Goal: Navigation & Orientation: Find specific page/section

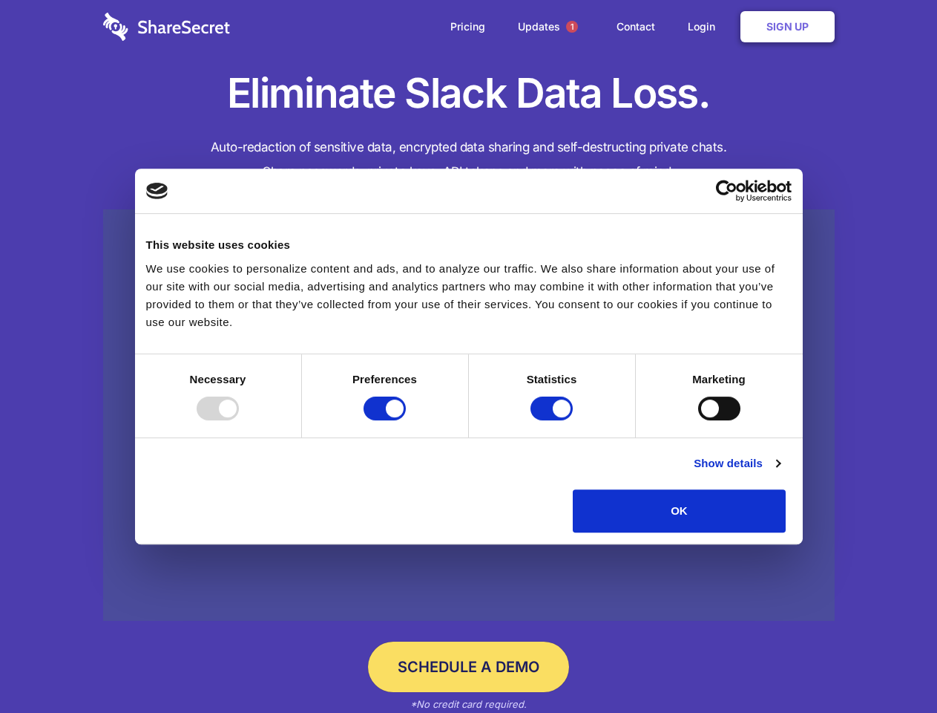
click at [239, 420] on div at bounding box center [218, 408] width 42 height 24
click at [406, 420] on input "Preferences" at bounding box center [385, 408] width 42 height 24
checkbox input "false"
click at [554, 420] on input "Statistics" at bounding box center [552, 408] width 42 height 24
checkbox input "false"
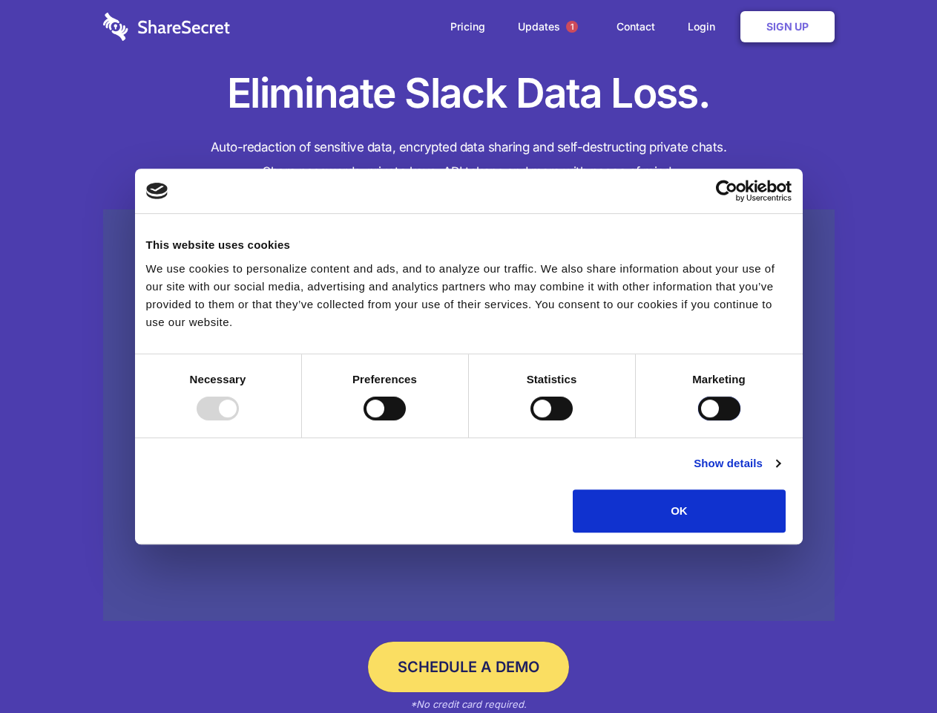
click at [698, 420] on input "Marketing" at bounding box center [719, 408] width 42 height 24
checkbox input "true"
click at [780, 472] on link "Show details" at bounding box center [737, 463] width 86 height 18
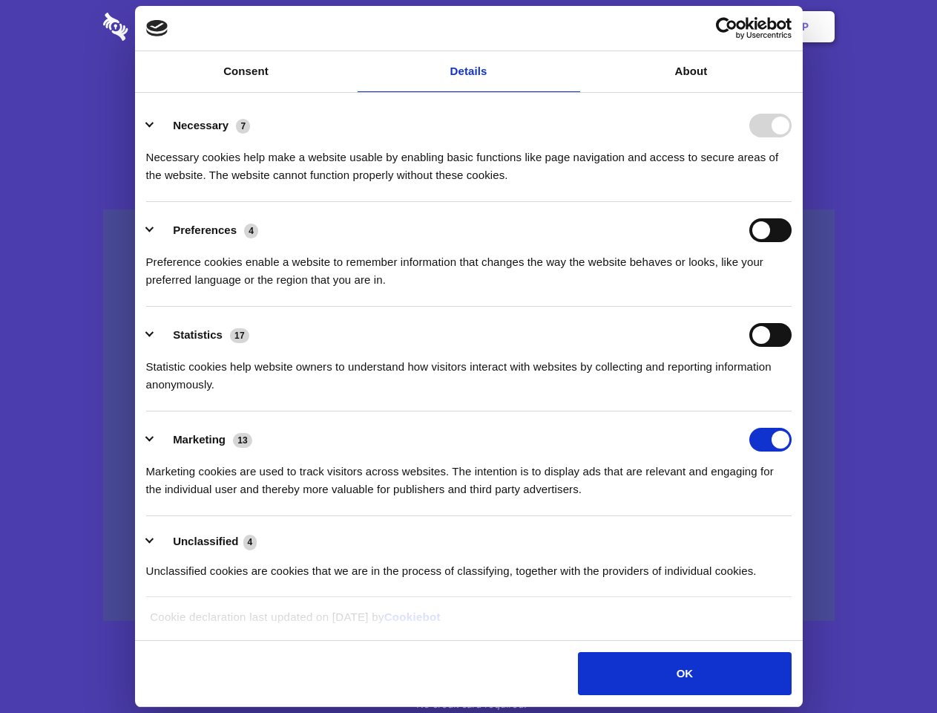
click at [799, 537] on ul "Necessary 7 Necessary cookies help make a website usable by enabling basic func…" at bounding box center [469, 347] width 660 height 500
click at [572, 27] on span "1" at bounding box center [572, 27] width 12 height 12
